Goal: Contribute content: Add original content to the website for others to see

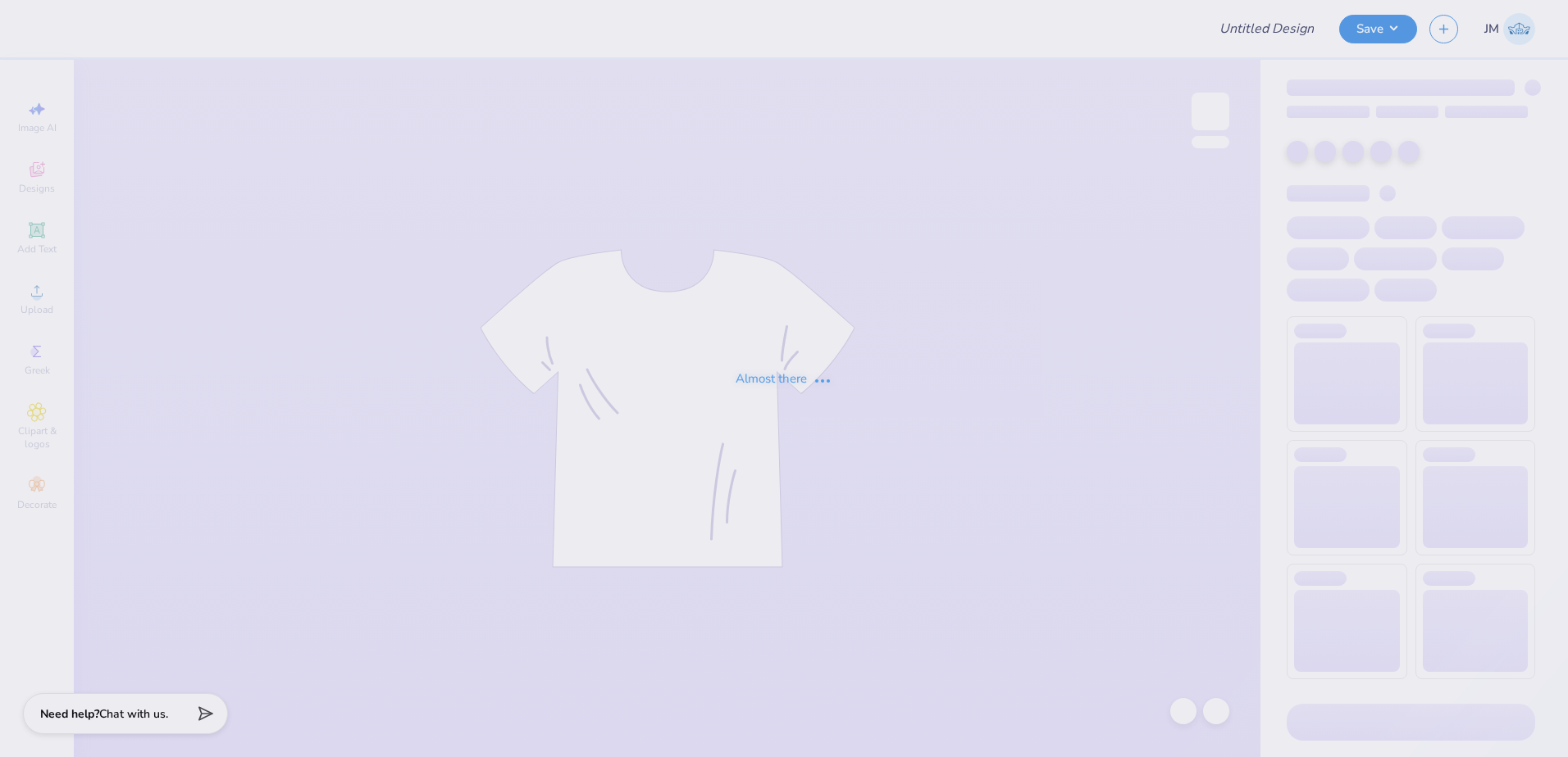
type input "SAE Fall Rush"
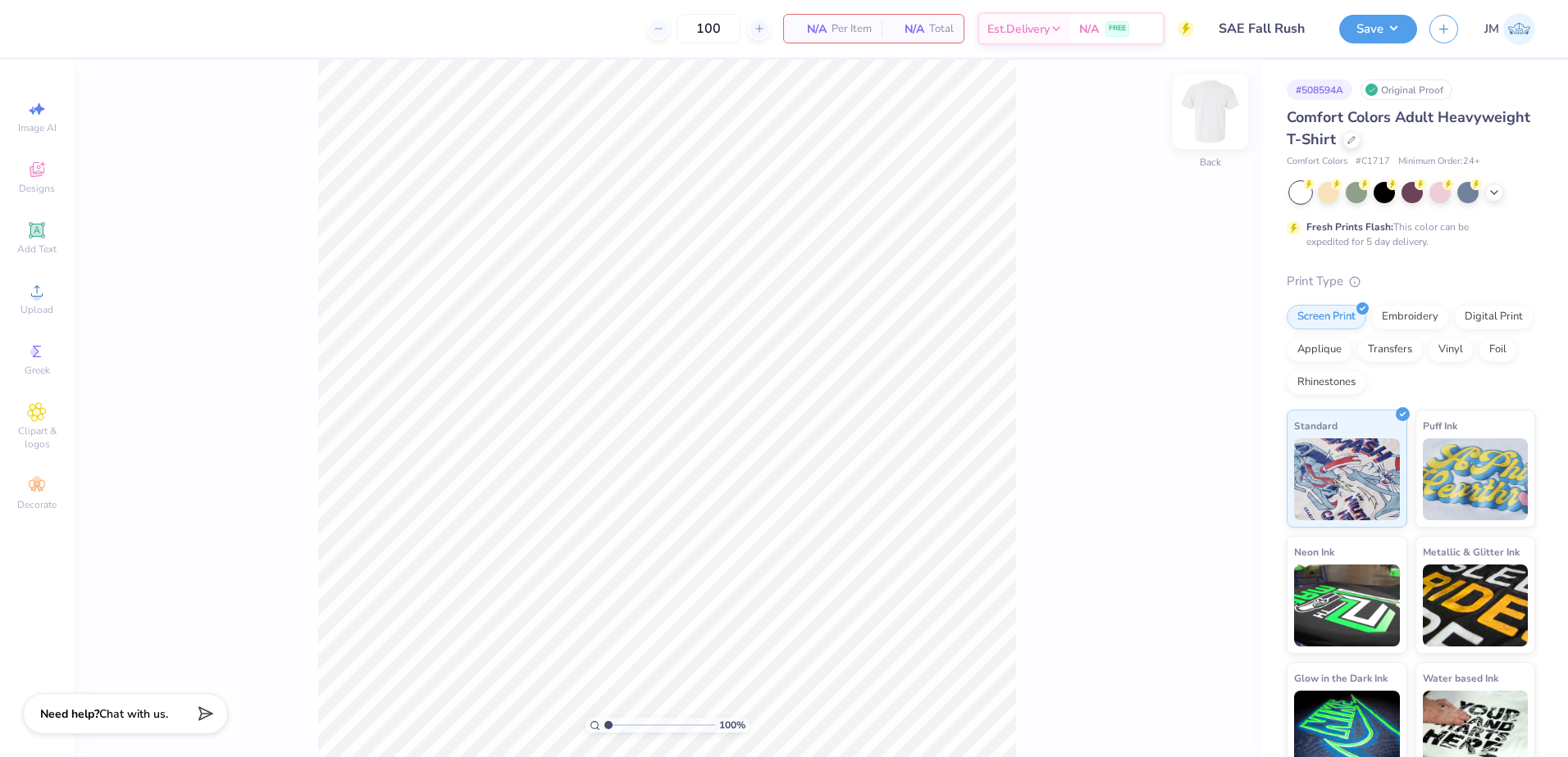
click at [1198, 100] on img at bounding box center [1210, 112] width 66 height 65
click at [43, 284] on icon at bounding box center [37, 291] width 19 height 19
click at [1208, 109] on img at bounding box center [1210, 112] width 66 height 65
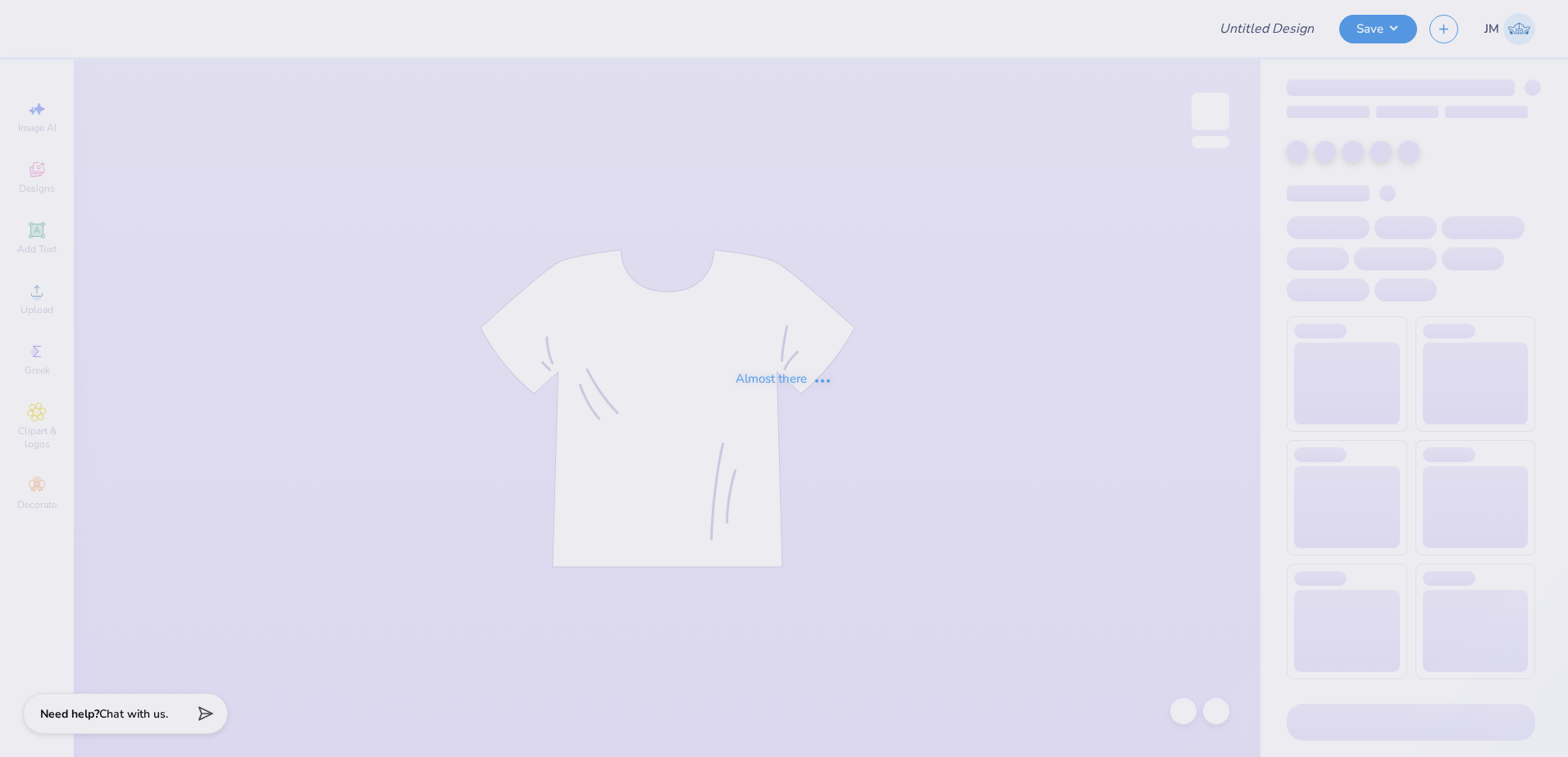
type input "SAE Fall Rush"
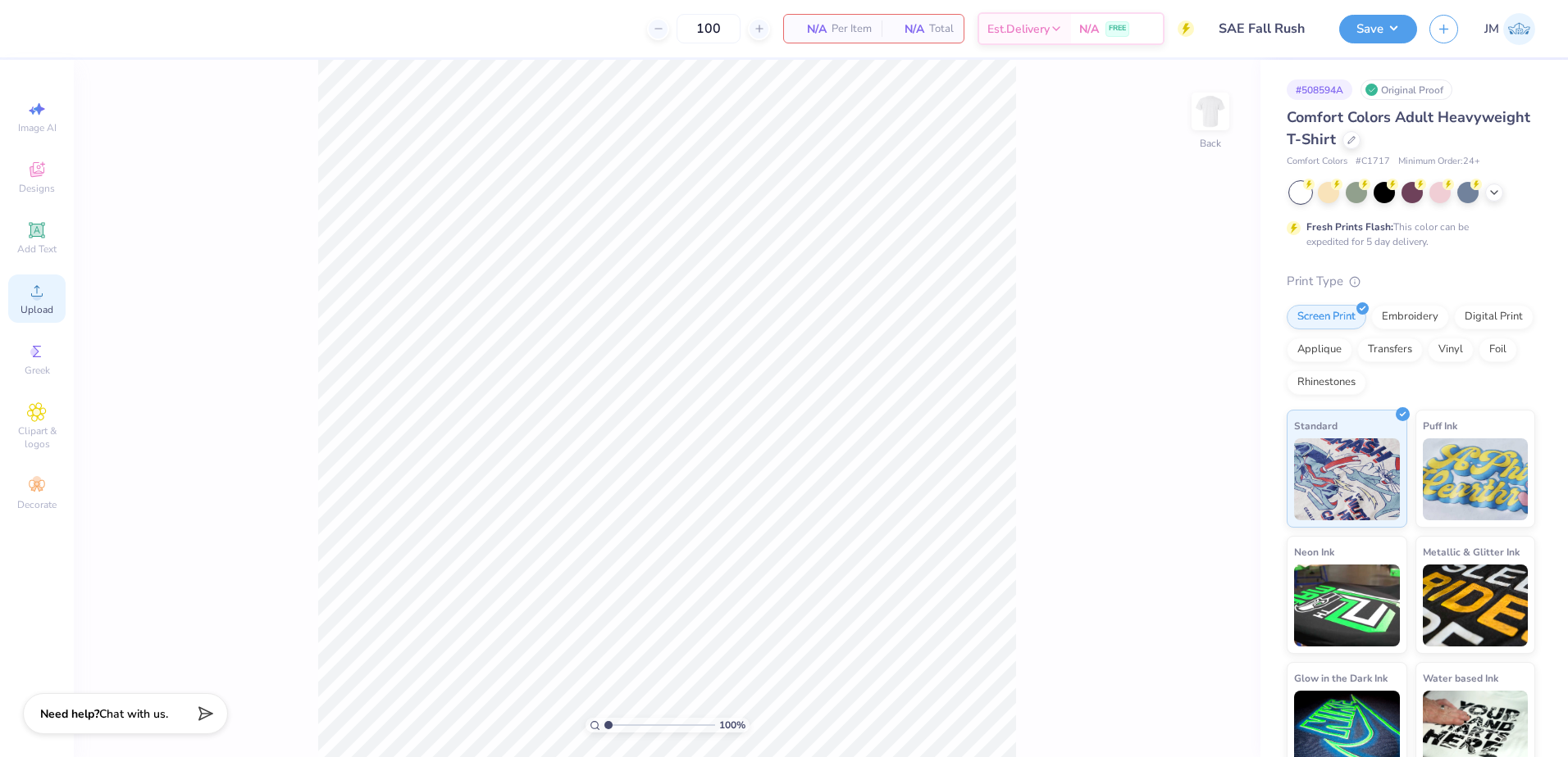
click at [41, 285] on icon at bounding box center [37, 291] width 19 height 19
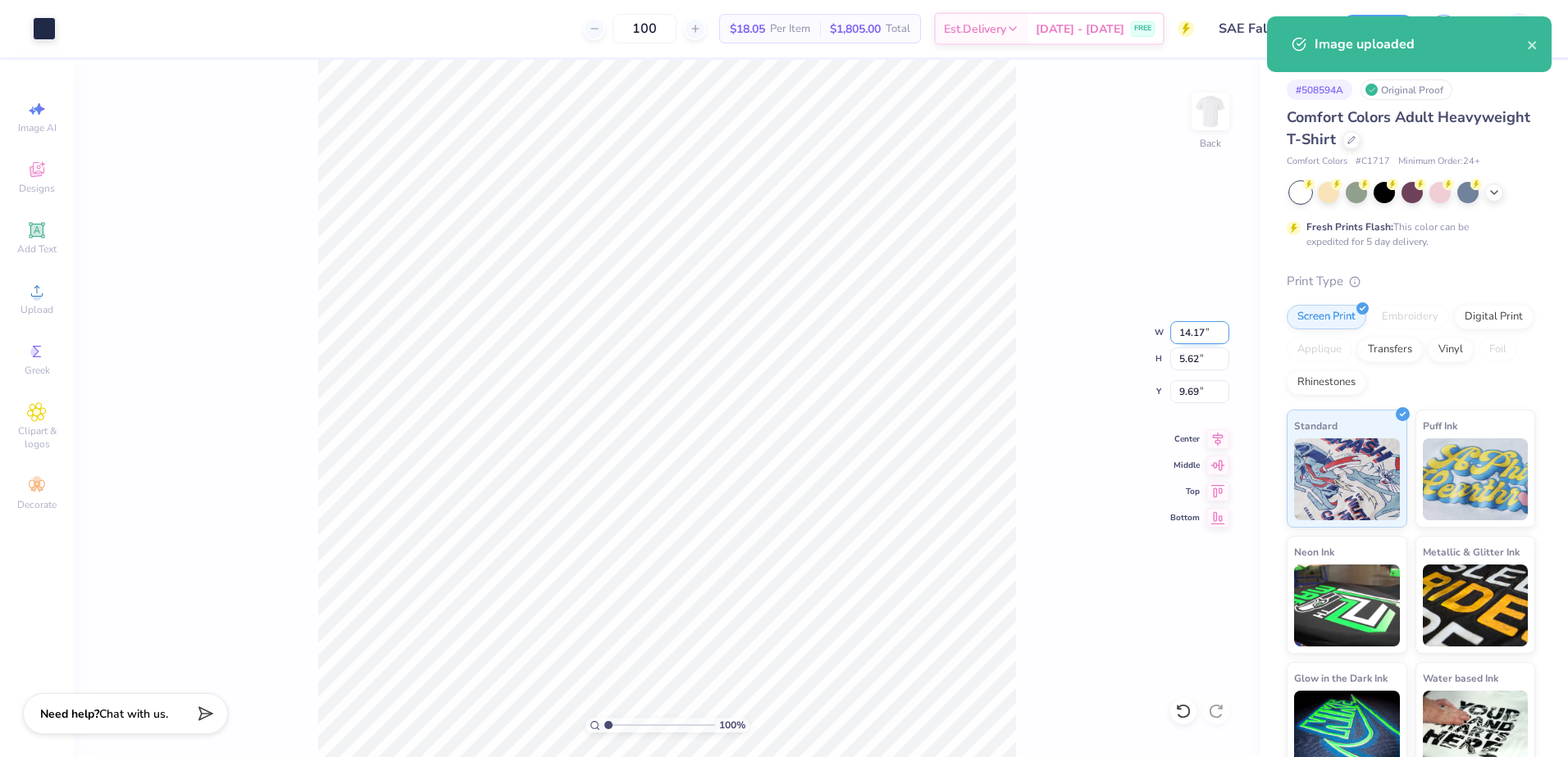
click at [1183, 327] on input "14.17" at bounding box center [1200, 333] width 59 height 23
type input "3.50"
type input "1.39"
type input "11.81"
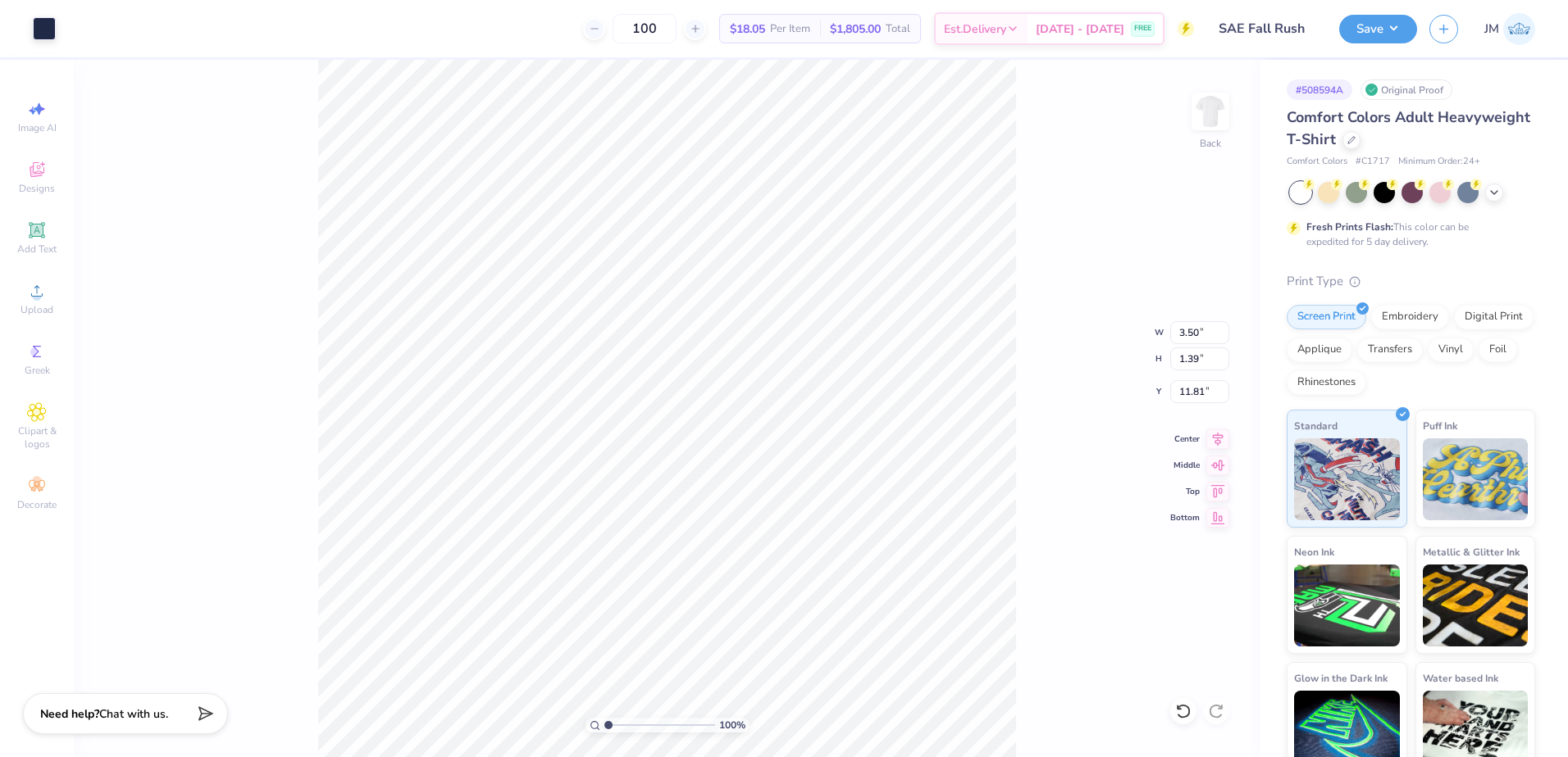
click at [1202, 377] on div "100 % Back W 3.50 3.50 " H 1.39 1.39 " Y 11.81 11.81 " Center Middle Top Bottom" at bounding box center [668, 408] width 1187 height 697
click at [1178, 390] on input "11.81" at bounding box center [1200, 392] width 59 height 23
type input "3.00"
click at [1197, 358] on input "1.39" at bounding box center [1200, 359] width 59 height 23
click at [1195, 328] on input "3.50" at bounding box center [1200, 333] width 59 height 23
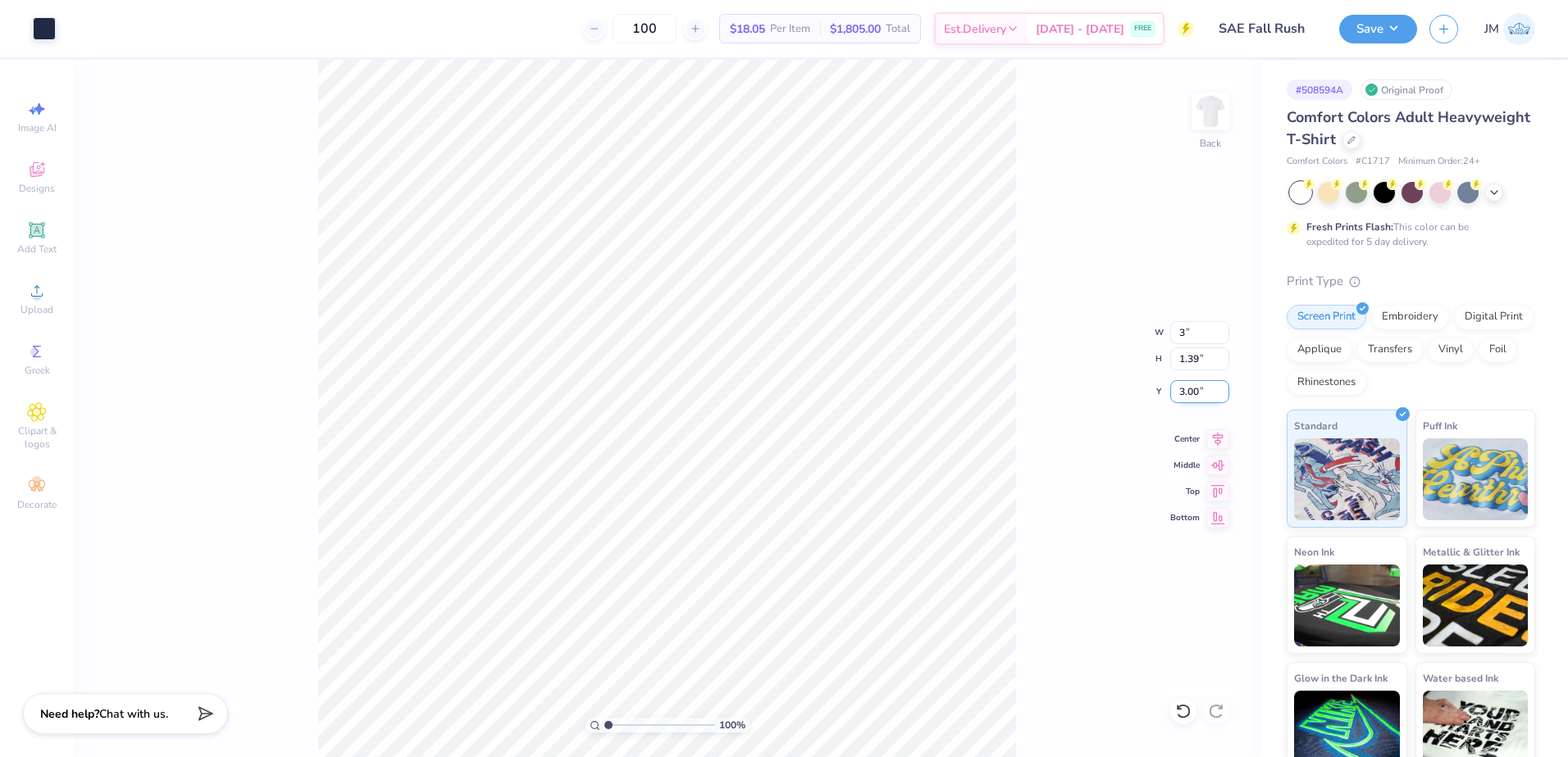
type input "3.00"
type input "1.19"
click at [1207, 395] on input "3.10" at bounding box center [1200, 392] width 59 height 23
type input "3.00"
click at [1194, 340] on input "3.00" at bounding box center [1200, 333] width 59 height 23
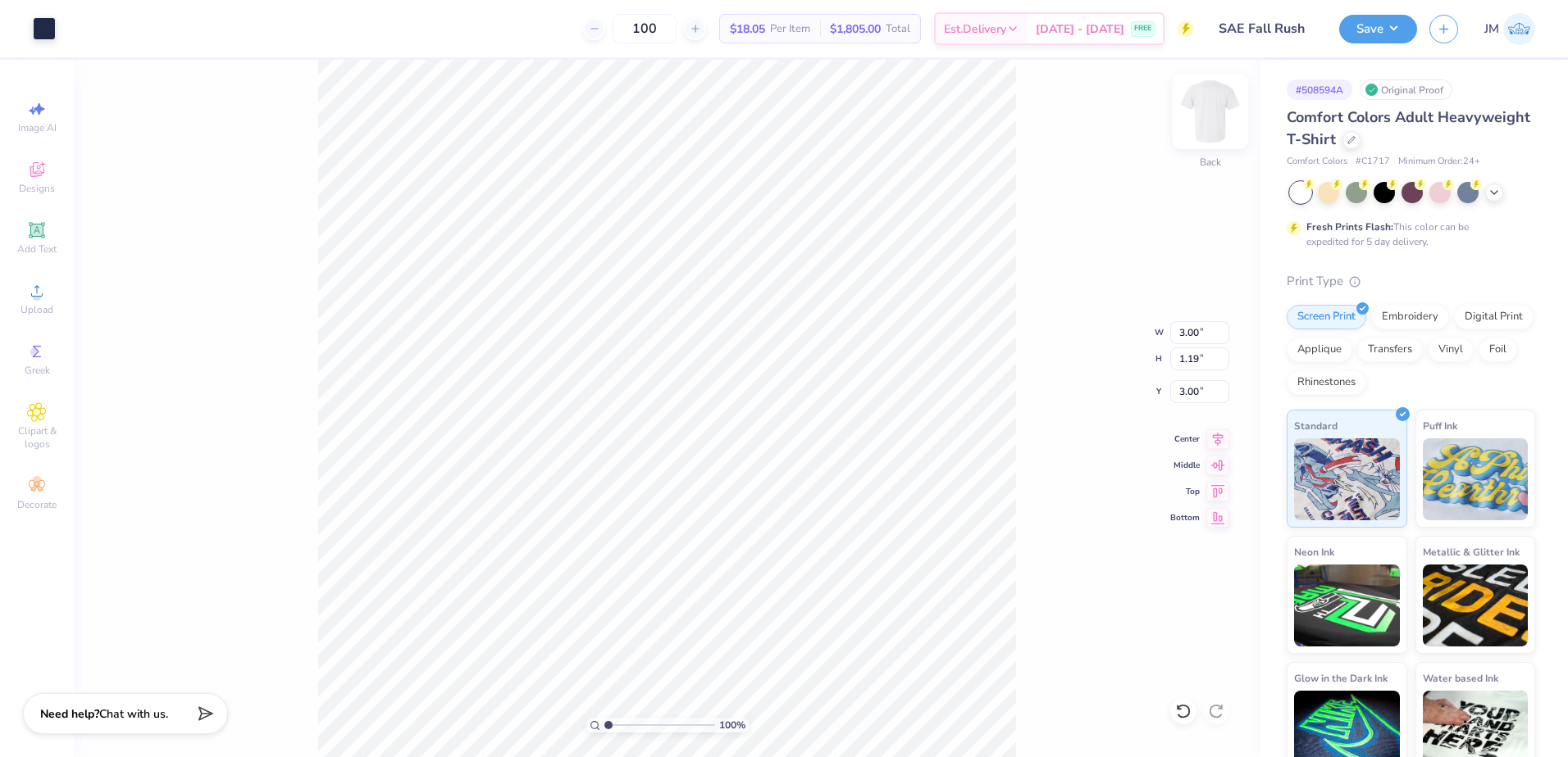
click at [1217, 123] on img at bounding box center [1210, 112] width 66 height 65
click at [41, 282] on icon at bounding box center [37, 291] width 19 height 19
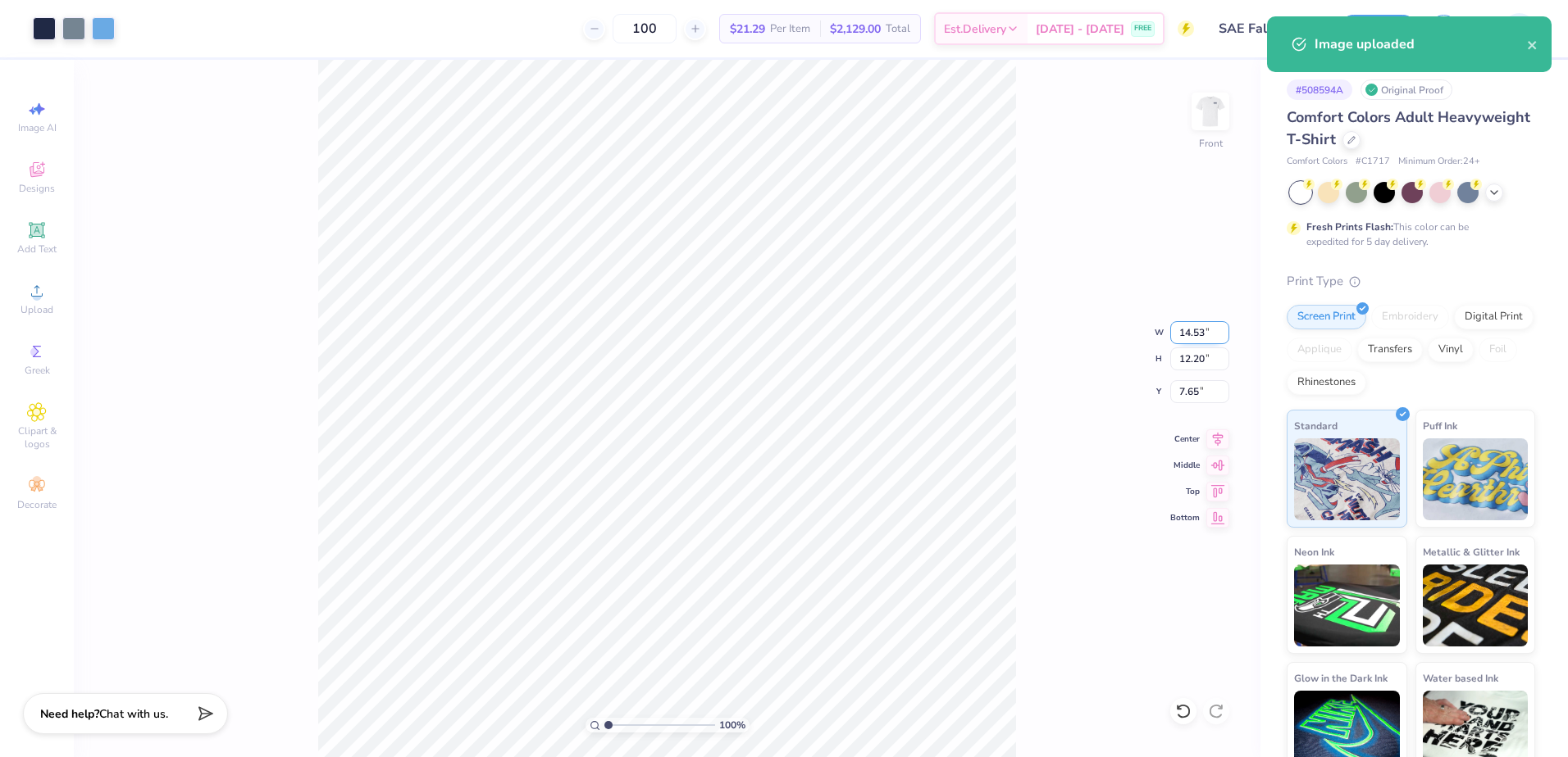
click at [1205, 329] on input "14.53" at bounding box center [1200, 333] width 59 height 23
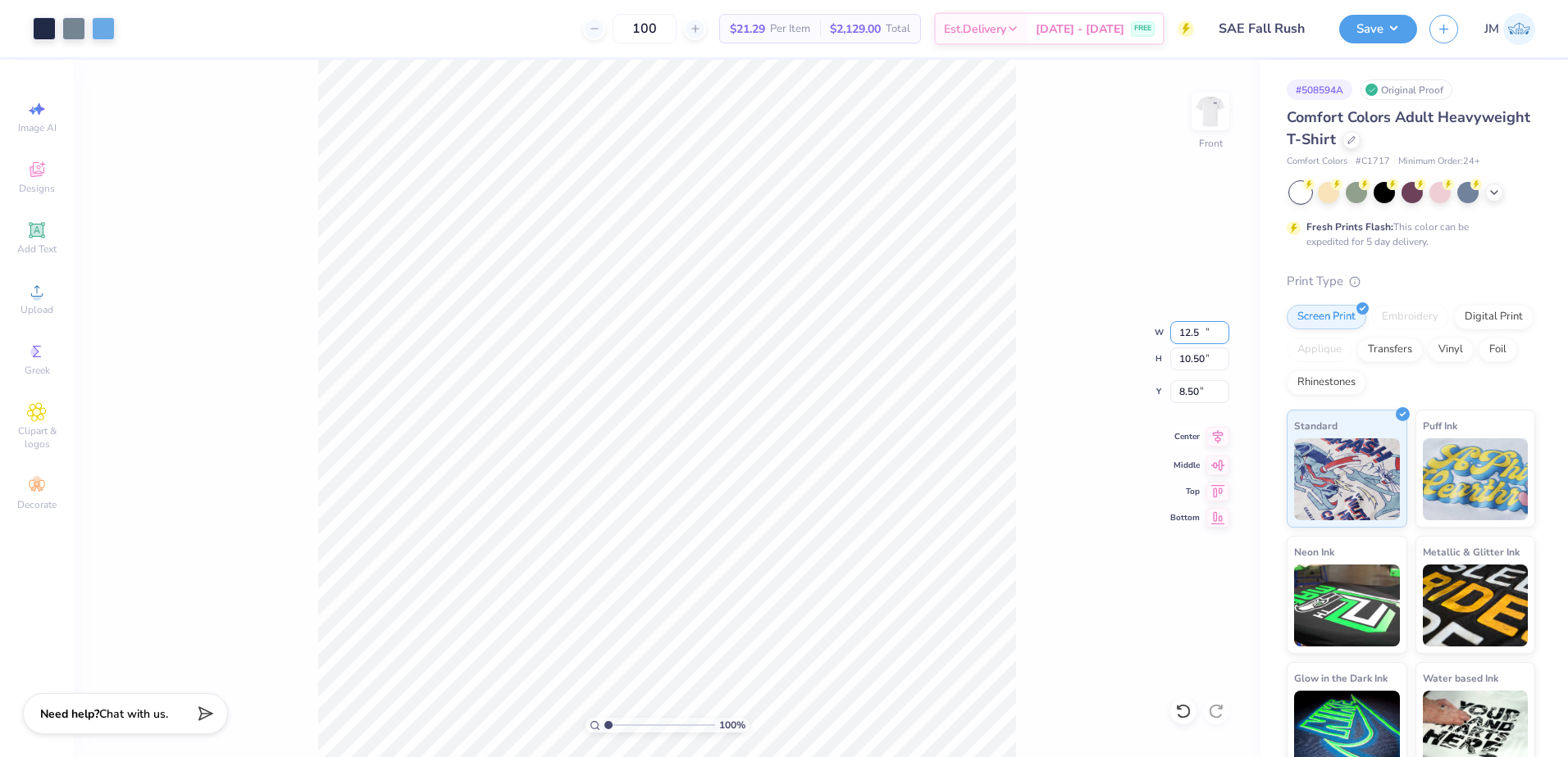
type input "12.50"
type input "10.50"
click at [1191, 391] on input "8.50" at bounding box center [1200, 392] width 59 height 23
click at [1199, 364] on input "10.50" at bounding box center [1200, 359] width 59 height 23
type input "3.00"
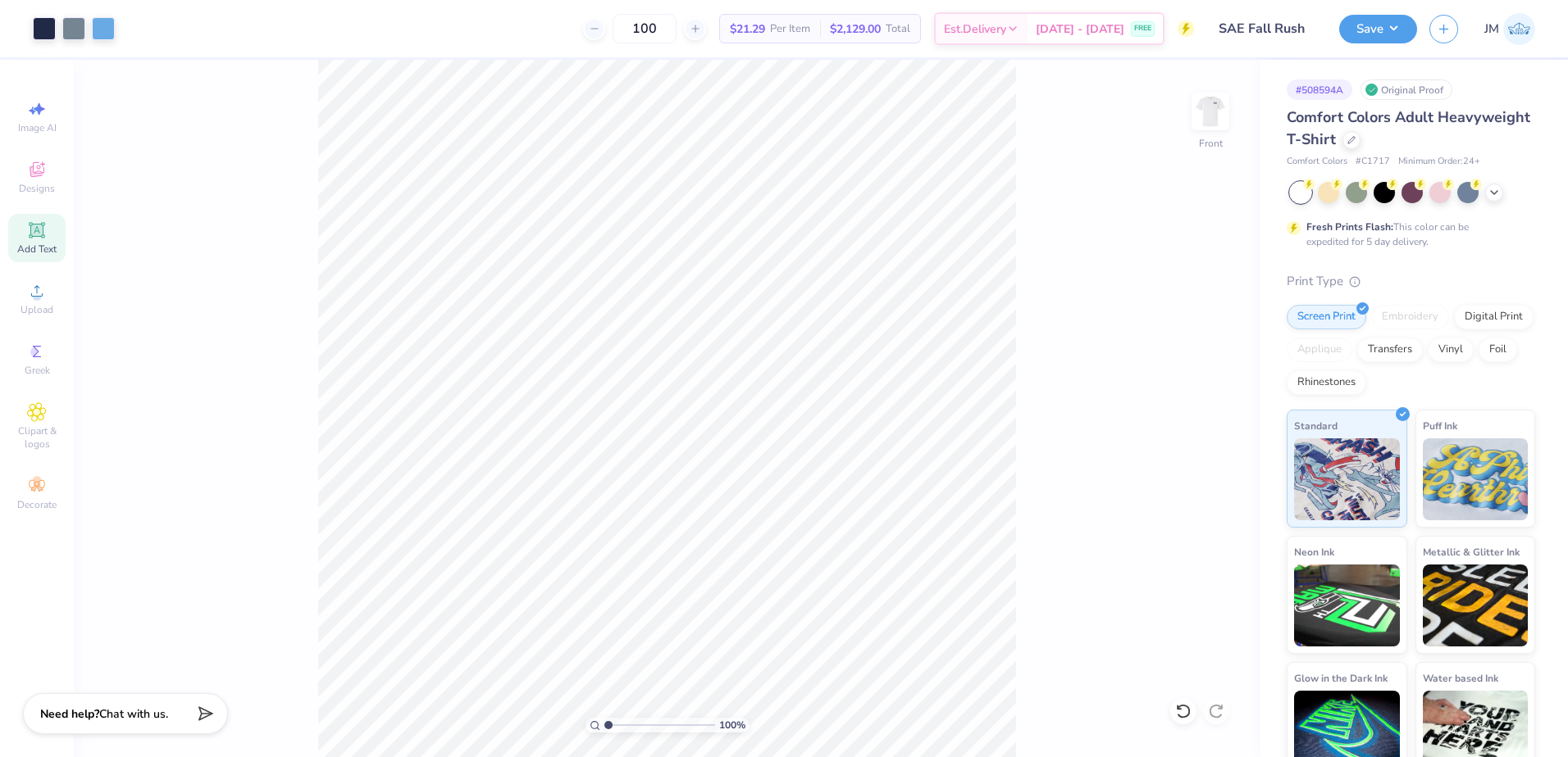
click at [52, 232] on div "Add Text" at bounding box center [38, 238] width 58 height 48
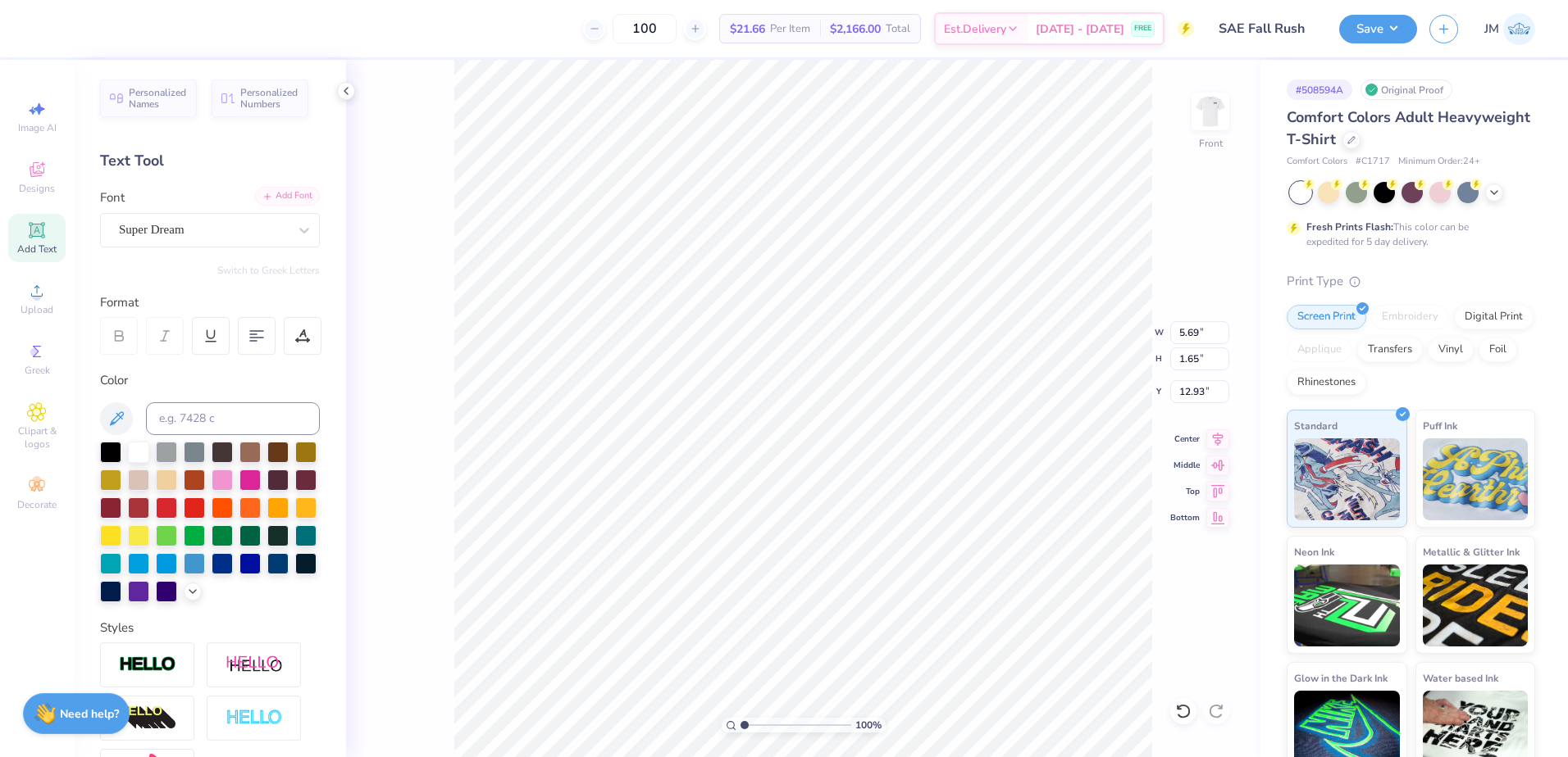
click at [270, 189] on div "Add Font" at bounding box center [287, 196] width 65 height 19
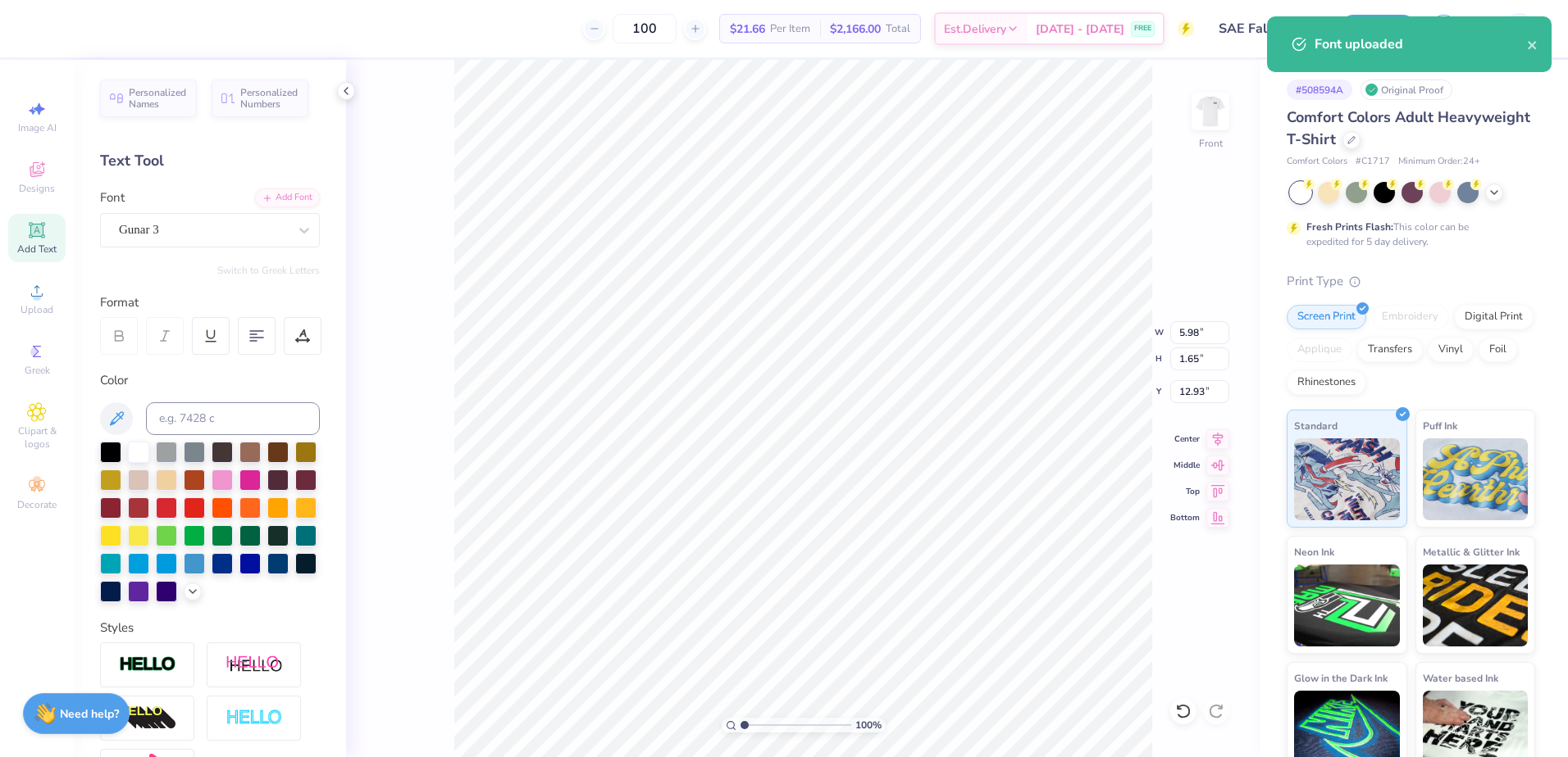
type input "12.50"
type input "10.50"
type input "3.00"
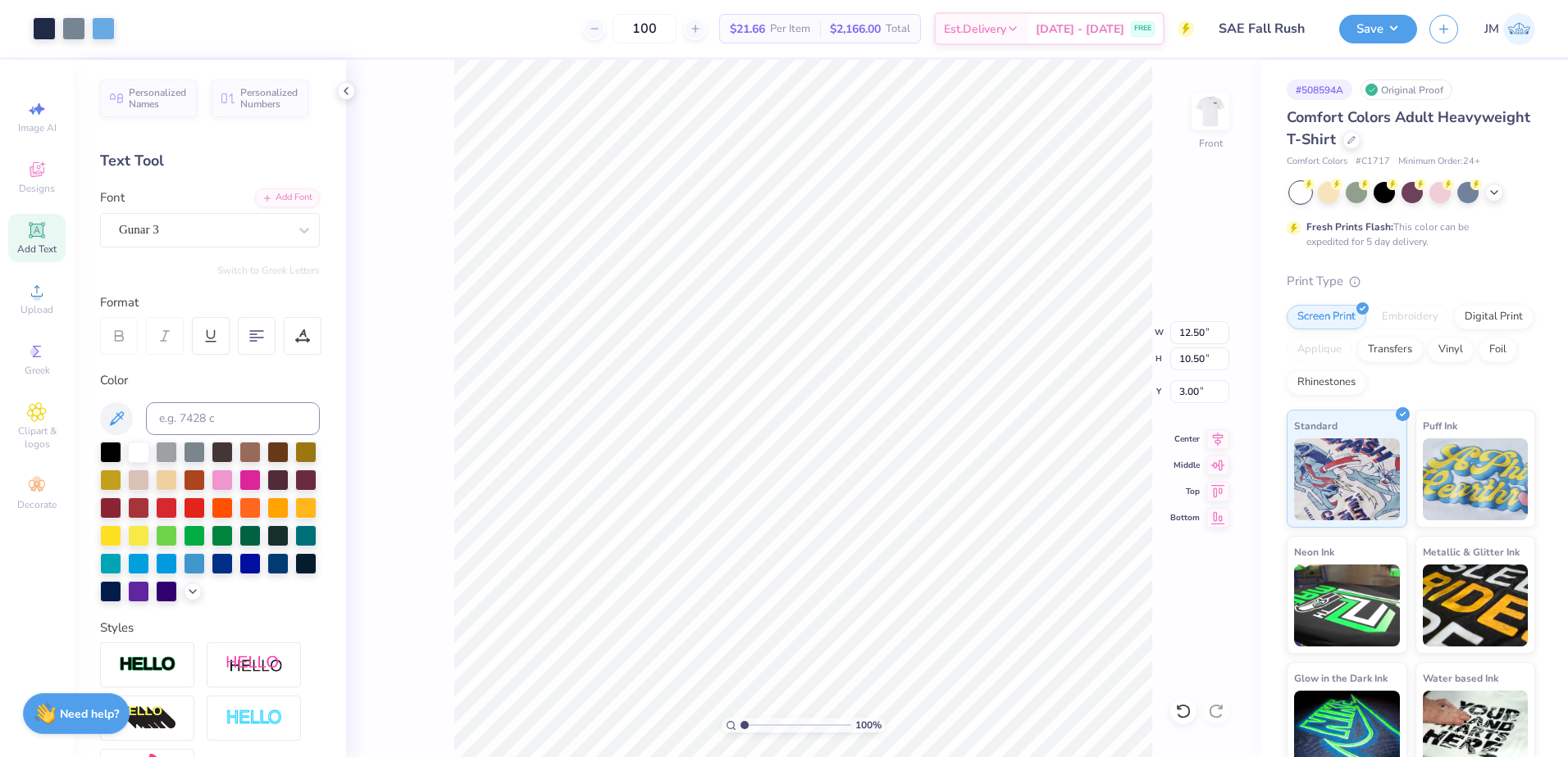
type input "5.98"
type input "1.65"
type input "12.93"
click at [201, 410] on input at bounding box center [233, 419] width 173 height 33
type input "284"
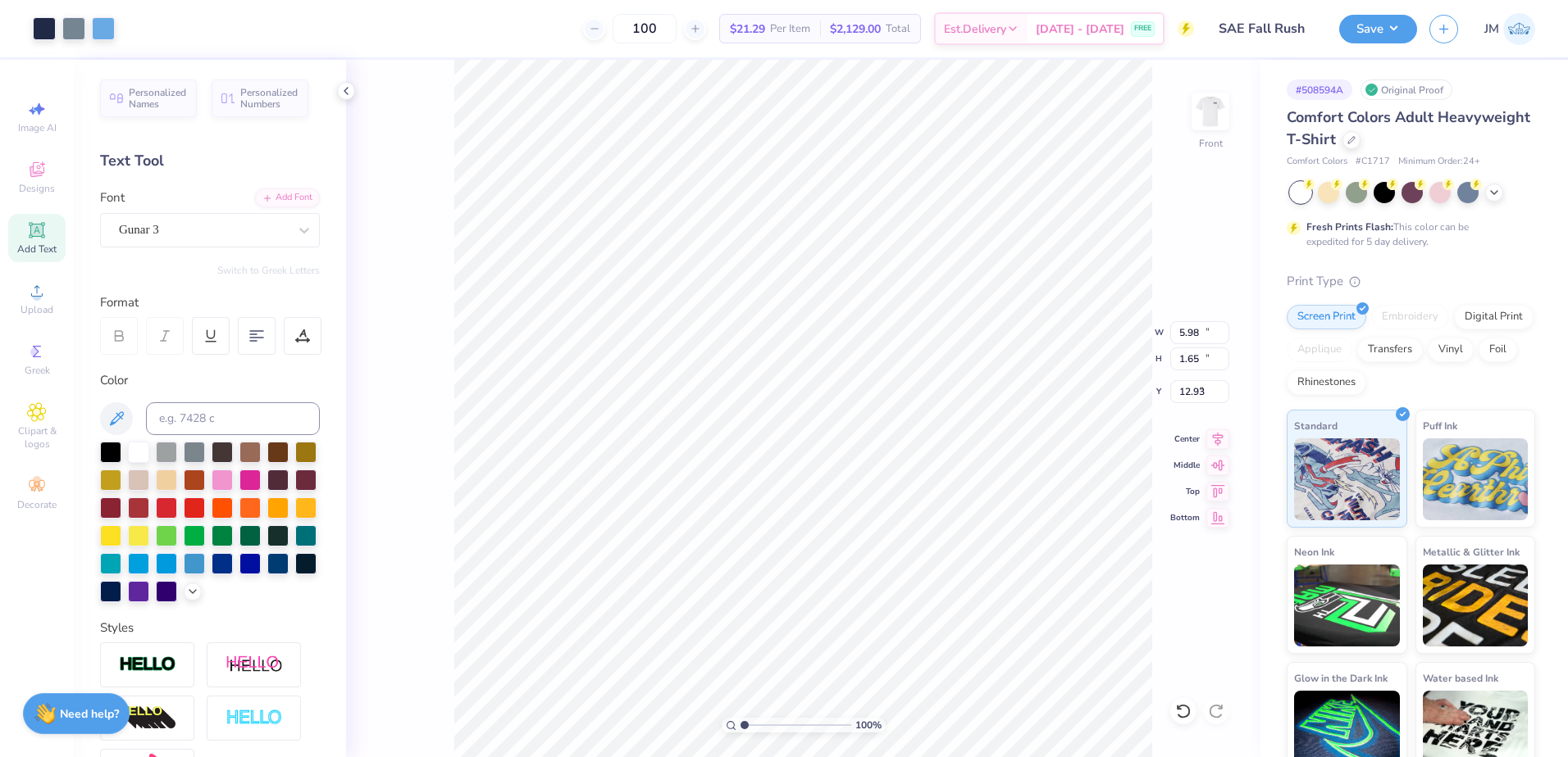
type input "12.50"
type input "10.50"
type input "3.00"
type input "3.72"
type input "1.02"
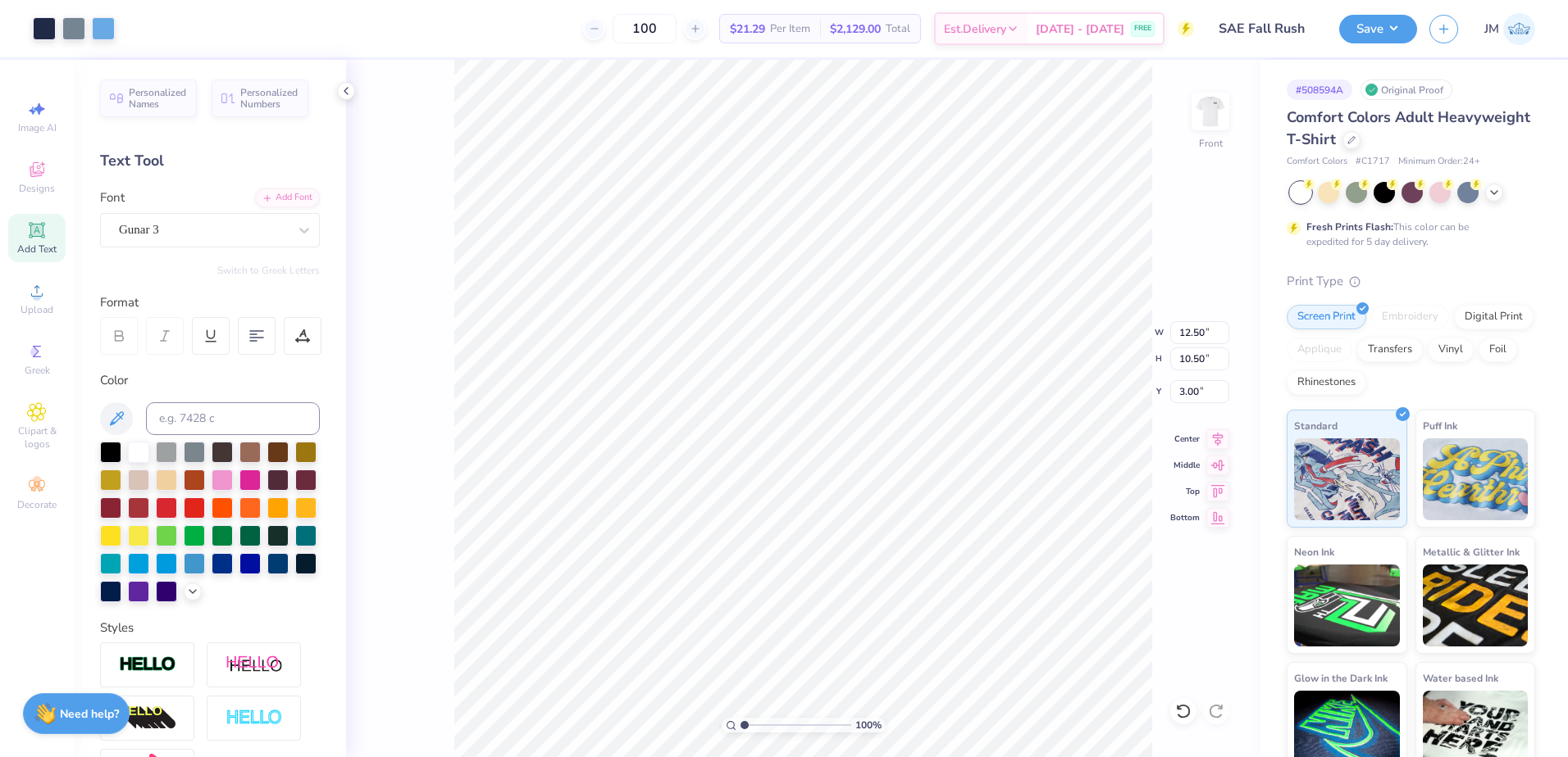
type input "13.55"
click at [211, 419] on input at bounding box center [233, 419] width 173 height 33
type input "533"
type textarea "SAE FALL RUSH"
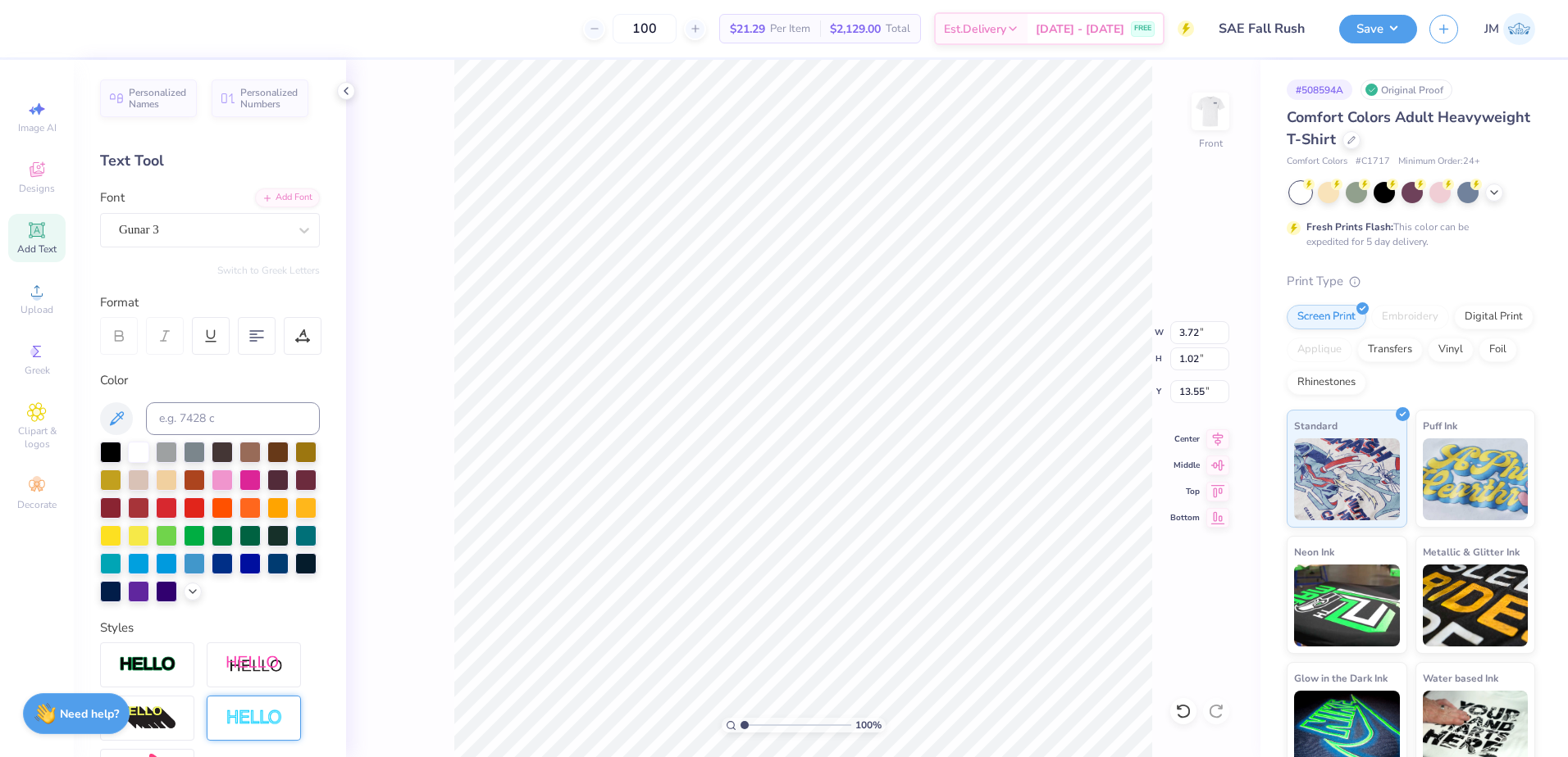
type input "12.50"
type input "10.50"
type input "3.00"
type input "11.20"
type input "1.05"
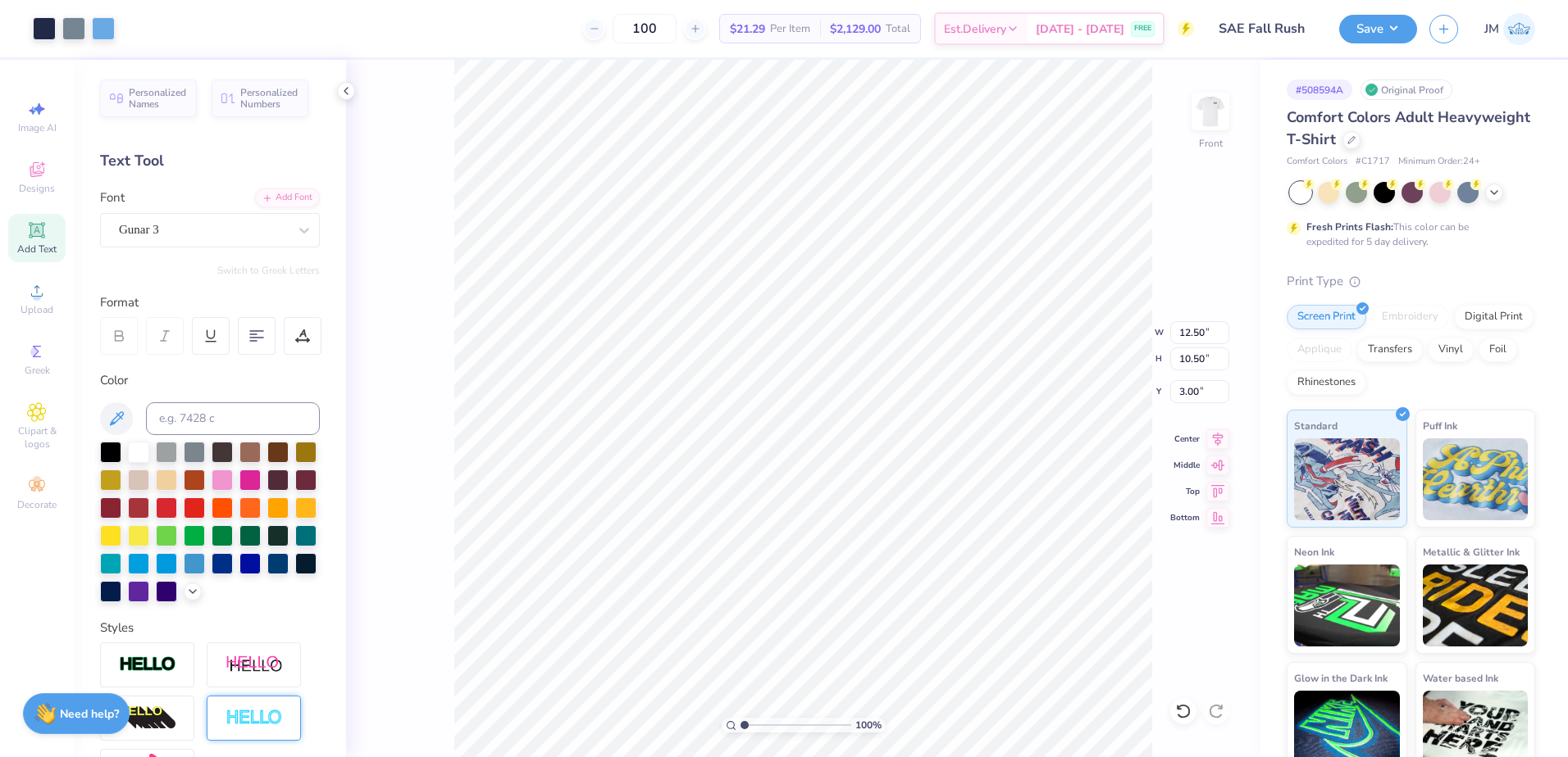
type input "13.53"
type input "8.50"
type input "0.80"
type input "13.79"
type input "1.86"
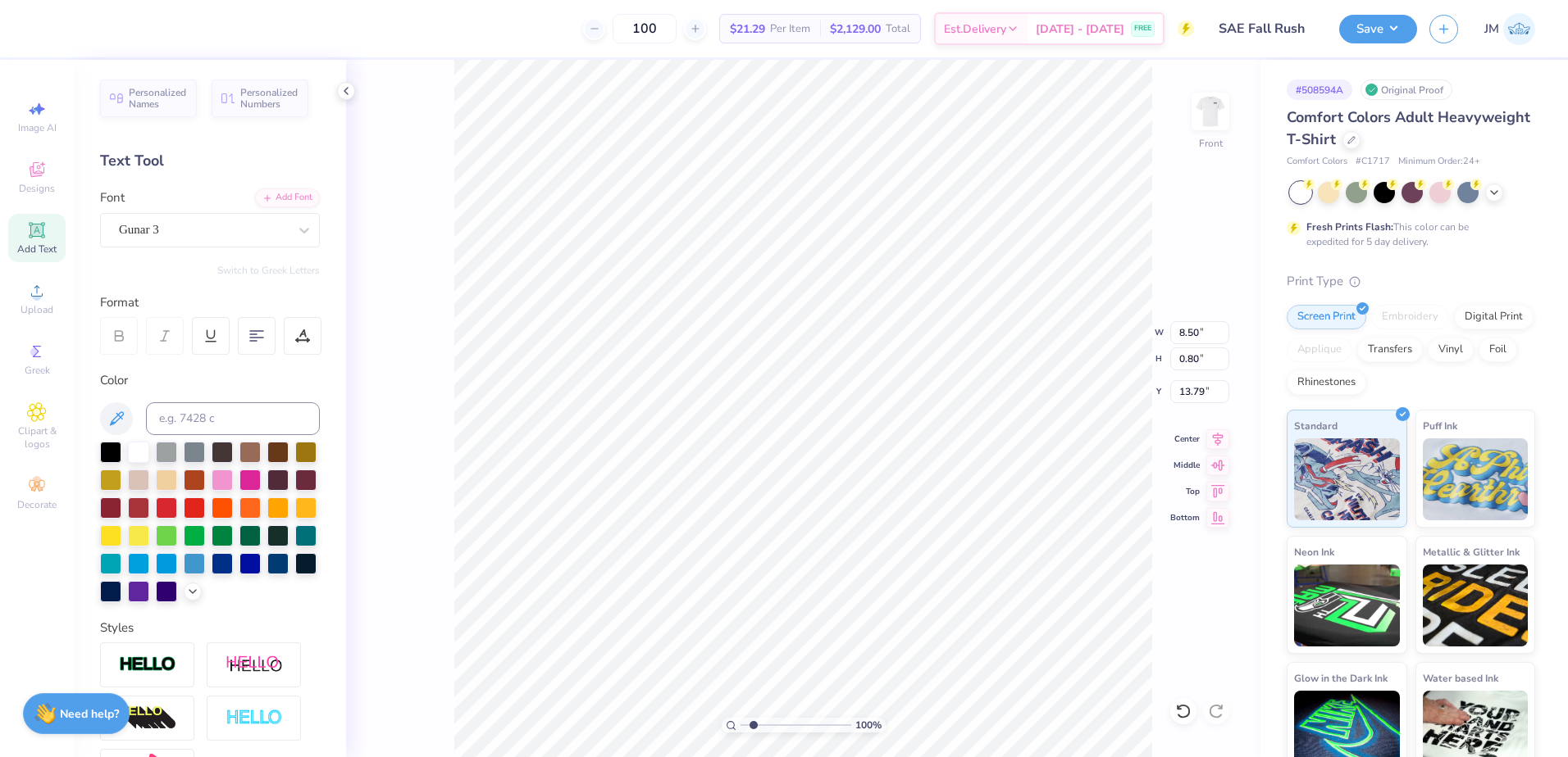
click at [754, 726] on input "range" at bounding box center [796, 725] width 111 height 14
type input "13.10"
click at [1215, 437] on icon at bounding box center [1218, 436] width 23 height 19
type input "12.50"
type input "10.50"
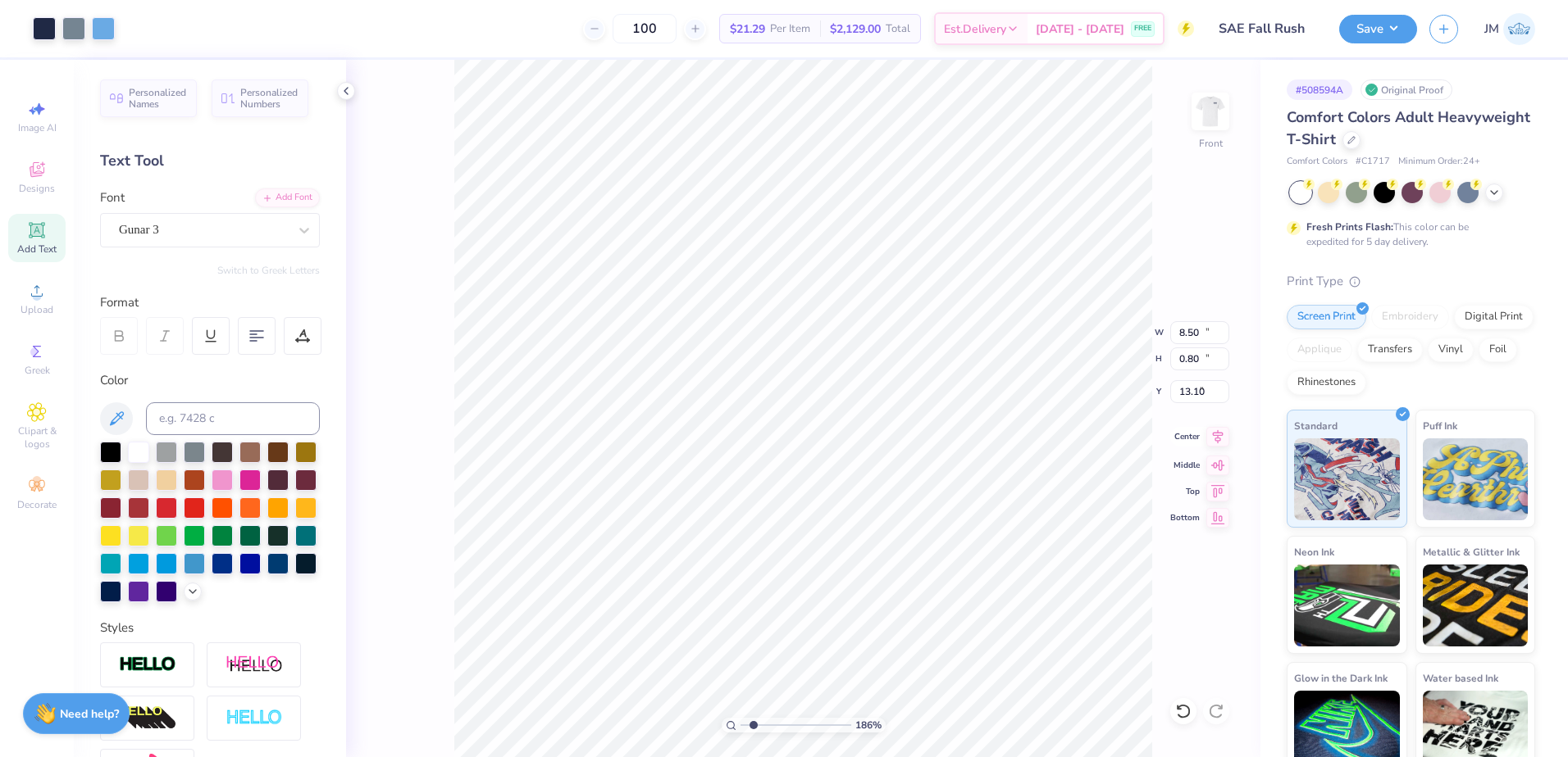
type input "3.00"
click at [1220, 436] on icon at bounding box center [1218, 437] width 11 height 13
type input "14.09"
type textarea "2025"
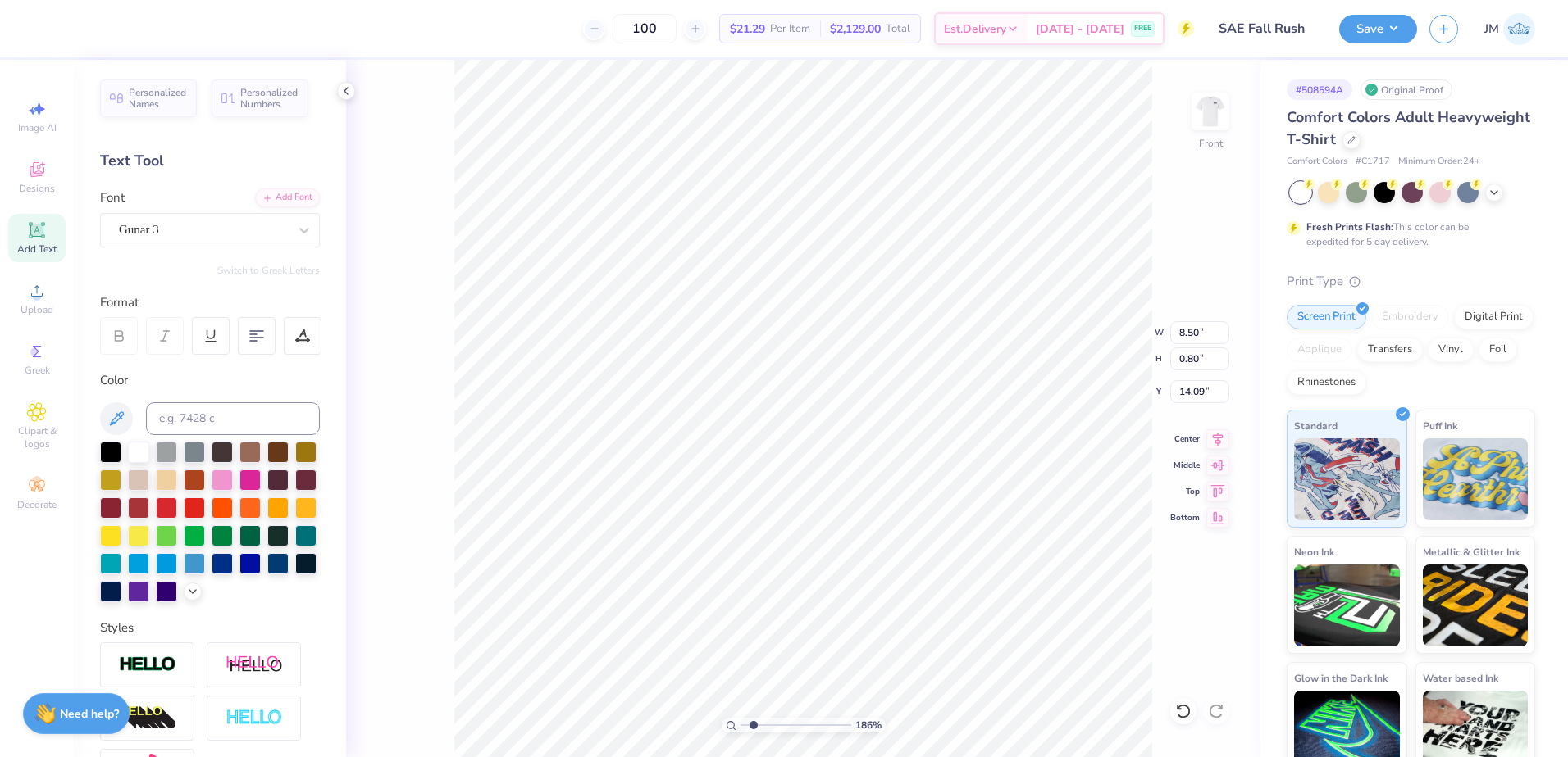
type input "13.10"
type input "2.67"
type input "0.78"
type input "14.10"
type input "1.72"
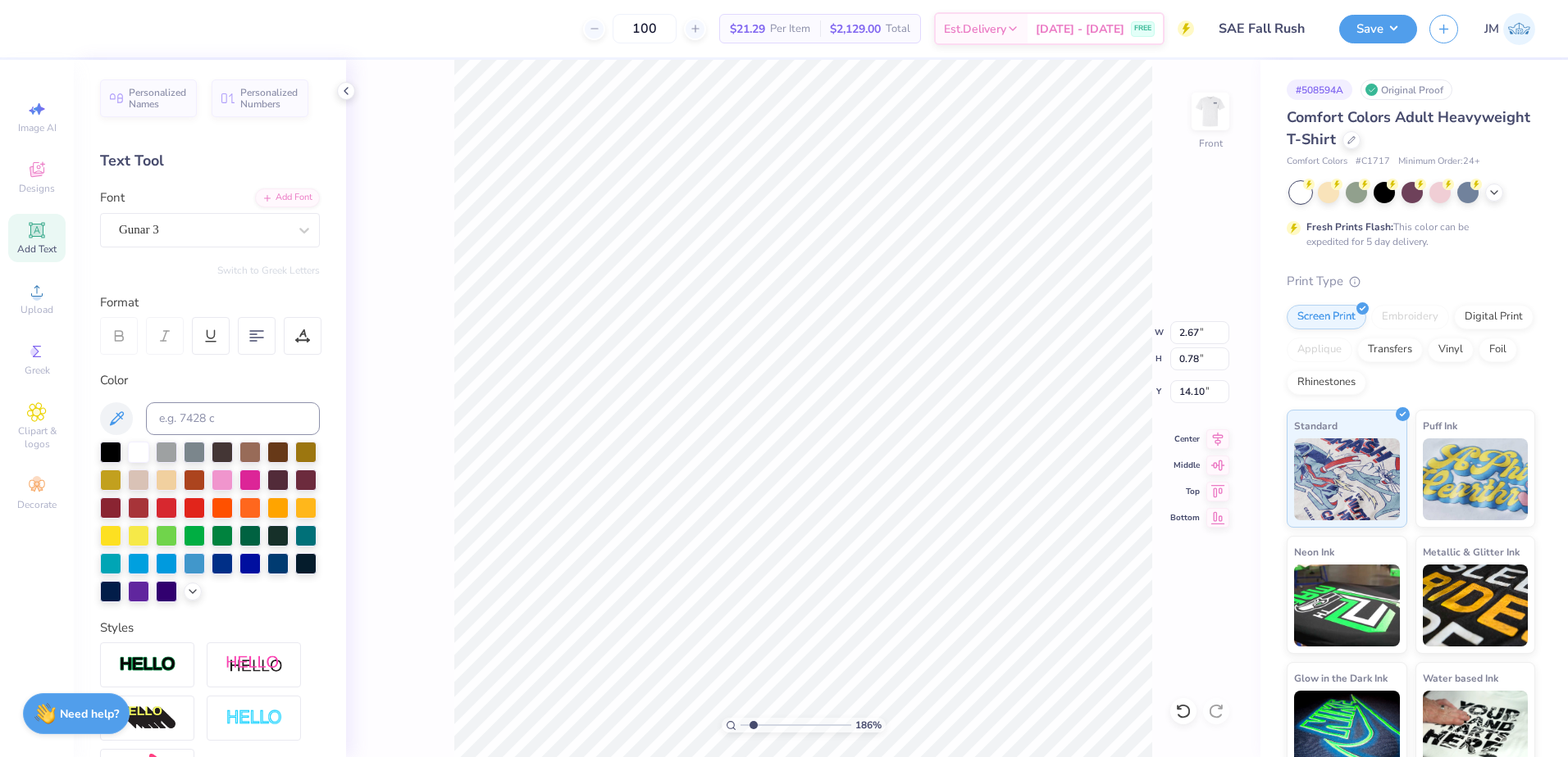
type input "0.50"
type input "1.86"
type input "0.54"
click at [1221, 439] on icon at bounding box center [1218, 436] width 23 height 19
type input "8.50"
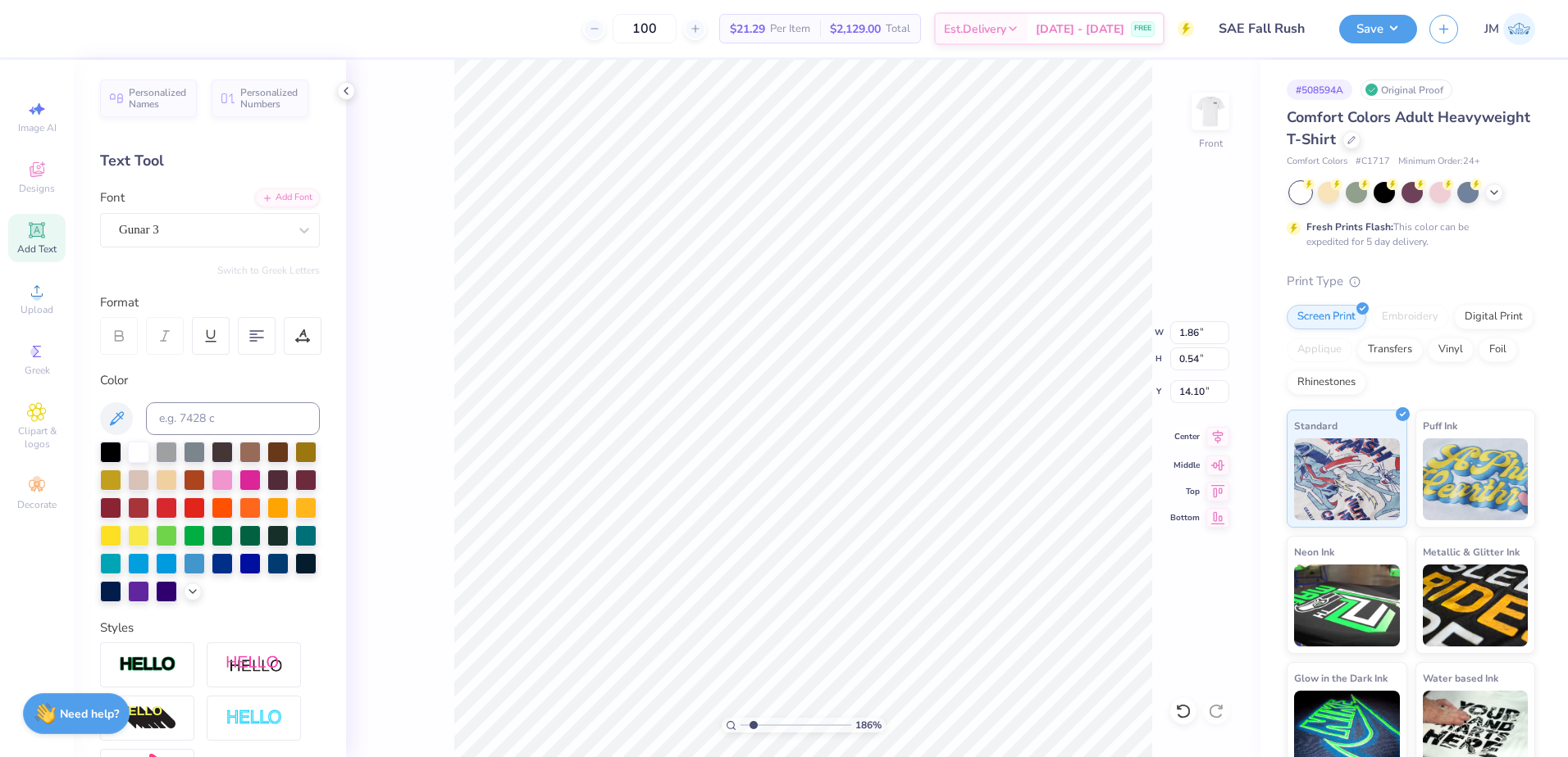
type input "0.80"
type input "13.10"
click at [1222, 438] on icon at bounding box center [1218, 436] width 23 height 19
click at [883, 574] on li "Group" at bounding box center [902, 577] width 129 height 32
type input "1"
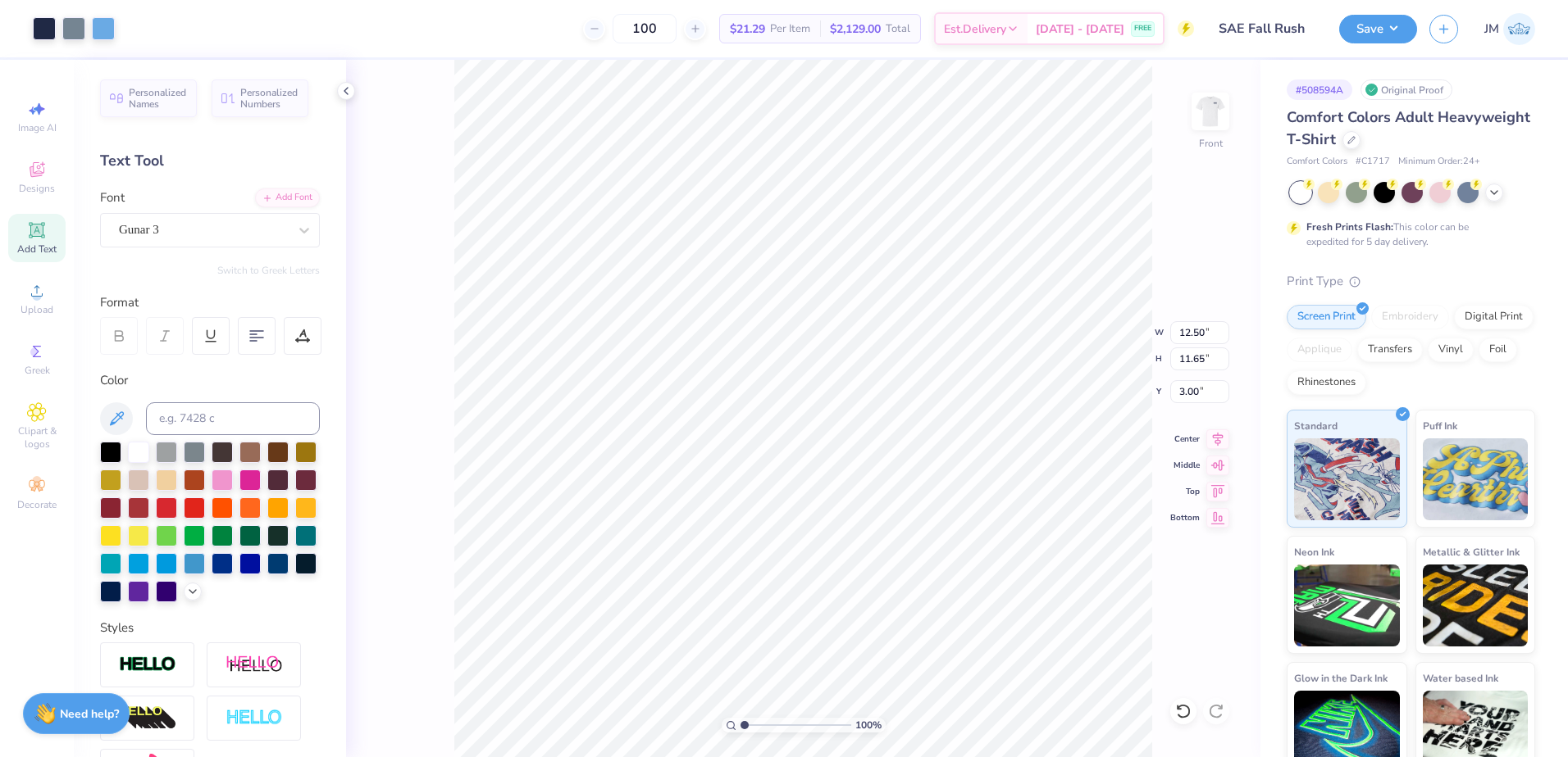
click at [741, 718] on input "range" at bounding box center [796, 725] width 111 height 14
click at [1384, 18] on button "Save" at bounding box center [1378, 27] width 78 height 29
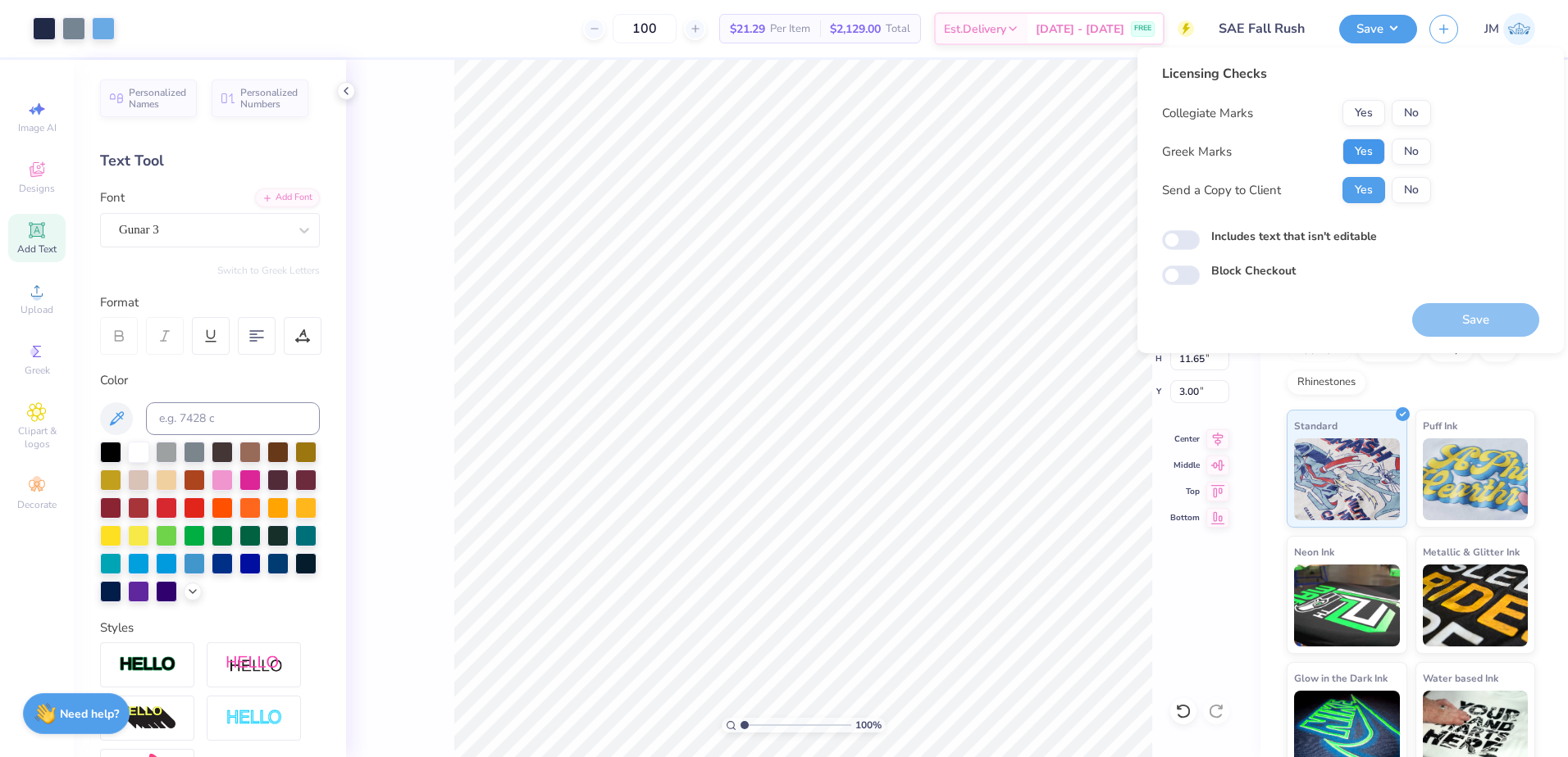
click at [1370, 144] on button "Yes" at bounding box center [1364, 151] width 42 height 26
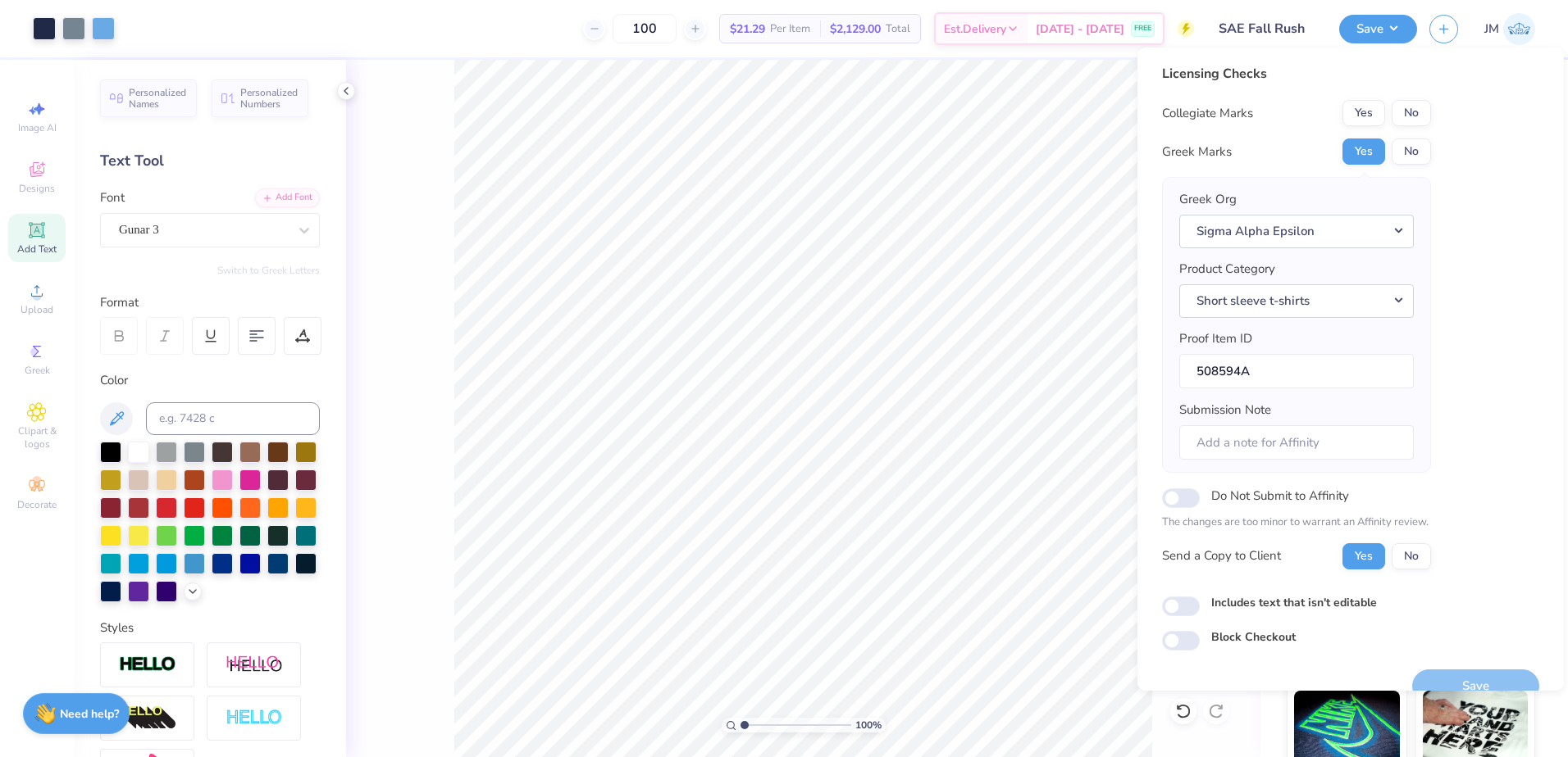
click at [1429, 100] on div "Yes No" at bounding box center [1387, 113] width 89 height 26
click at [1364, 106] on button "Yes" at bounding box center [1364, 113] width 42 height 26
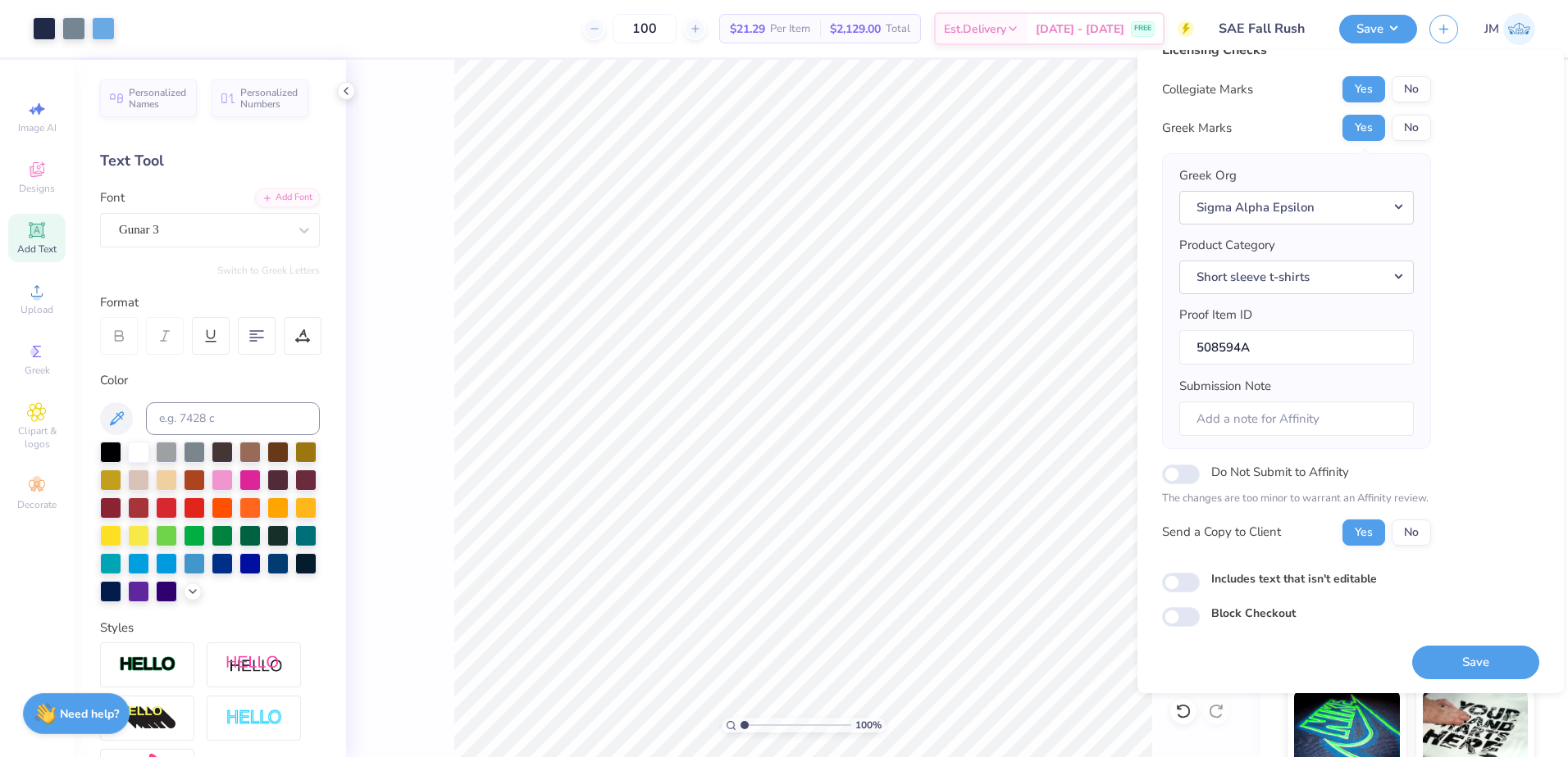
scroll to position [28, 0]
click at [1457, 658] on button "Save" at bounding box center [1476, 661] width 127 height 34
